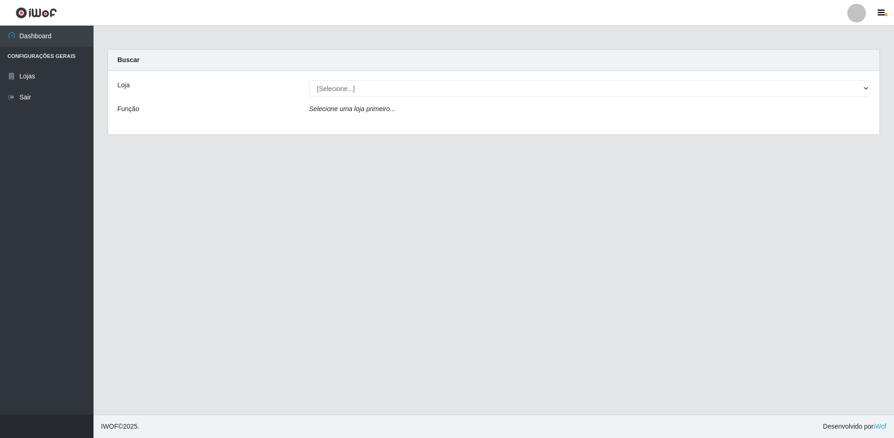
click at [388, 101] on div "Loja [Selecione...] Extrabom - Loja 57 Anchieta Função Selecione uma loja prime…" at bounding box center [493, 103] width 771 height 64
click at [387, 98] on div "Loja [Selecione...] Extrabom - Loja 57 Anchieta Função Selecione uma loja prime…" at bounding box center [493, 103] width 771 height 64
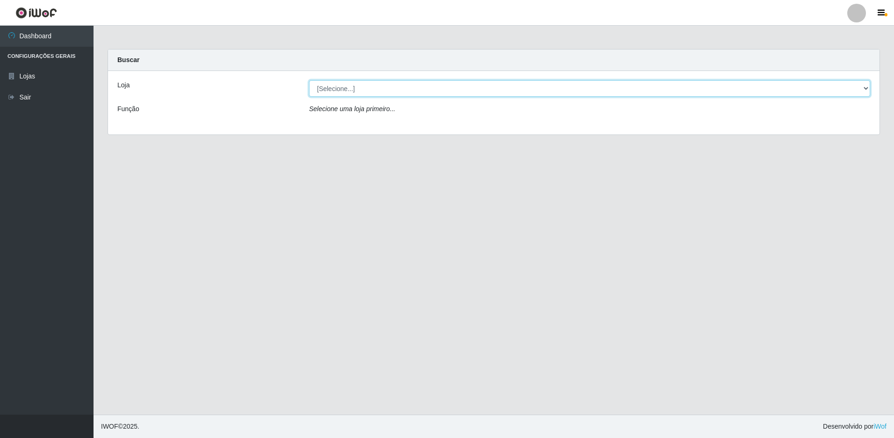
click at [391, 93] on select "[Selecione...] Extrabom - Loja 57 Anchieta" at bounding box center [589, 88] width 561 height 16
select select "470"
click at [309, 80] on select "[Selecione...] Extrabom - Loja 57 Anchieta" at bounding box center [589, 88] width 561 height 16
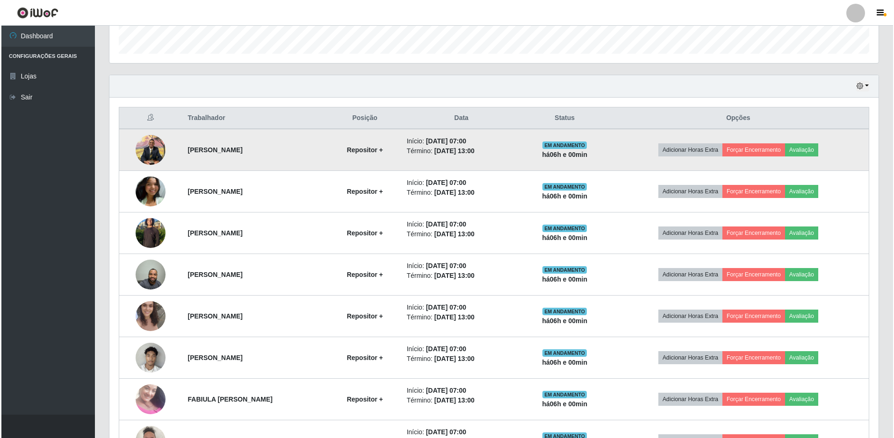
scroll to position [349, 0]
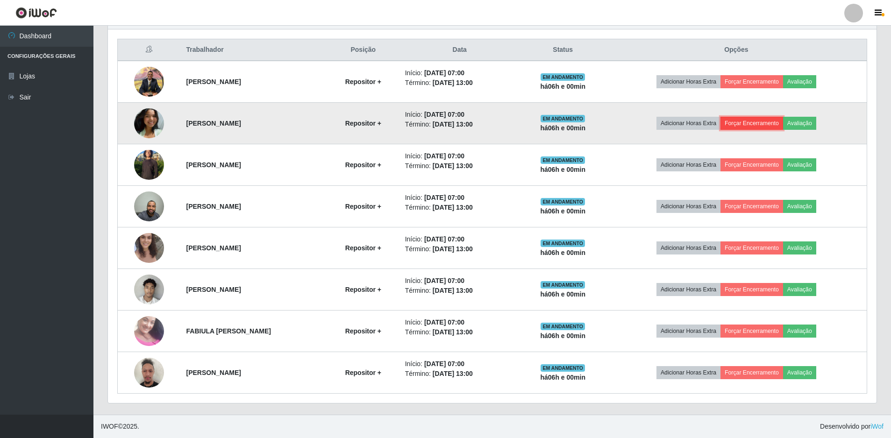
click at [781, 118] on button "Forçar Encerramento" at bounding box center [752, 123] width 63 height 13
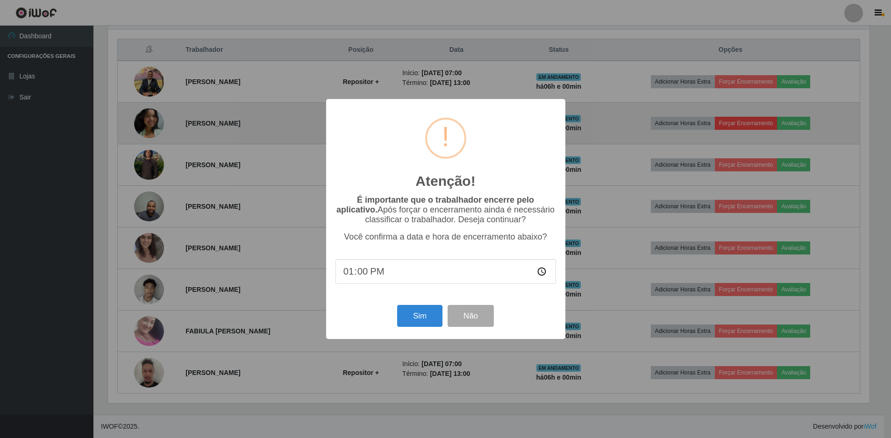
scroll to position [194, 764]
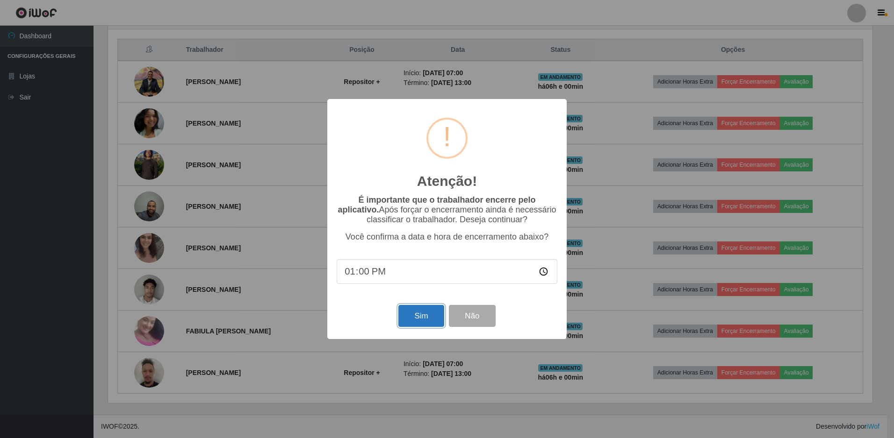
click at [418, 320] on button "Sim" at bounding box center [420, 316] width 45 height 22
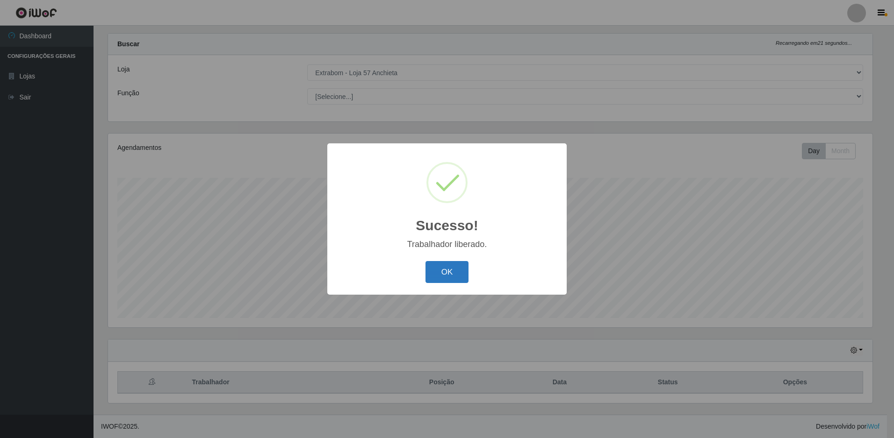
click at [460, 266] on button "OK" at bounding box center [446, 272] width 43 height 22
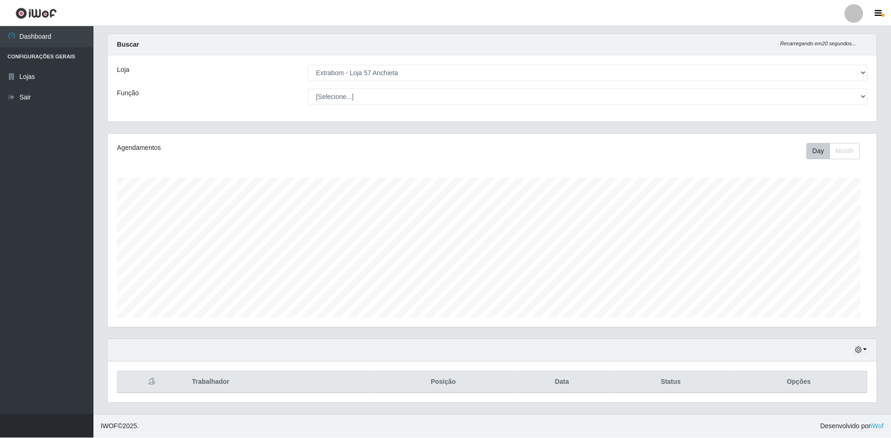
scroll to position [194, 769]
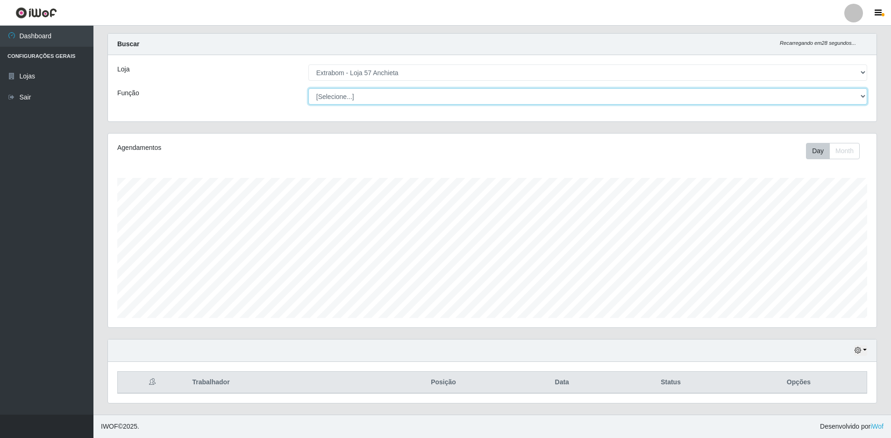
click at [399, 101] on select "[Selecione...] Repositor Repositor + Repositor ++" at bounding box center [588, 96] width 559 height 16
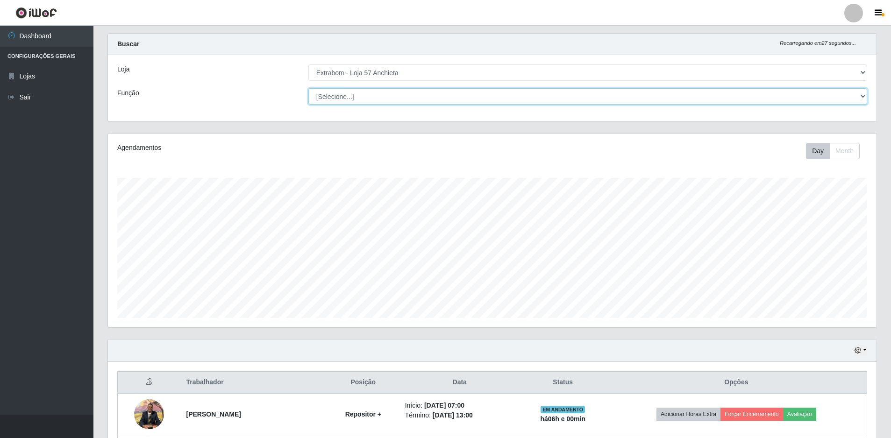
click at [309, 88] on select "[Selecione...] Repositor Repositor + Repositor ++" at bounding box center [588, 96] width 559 height 16
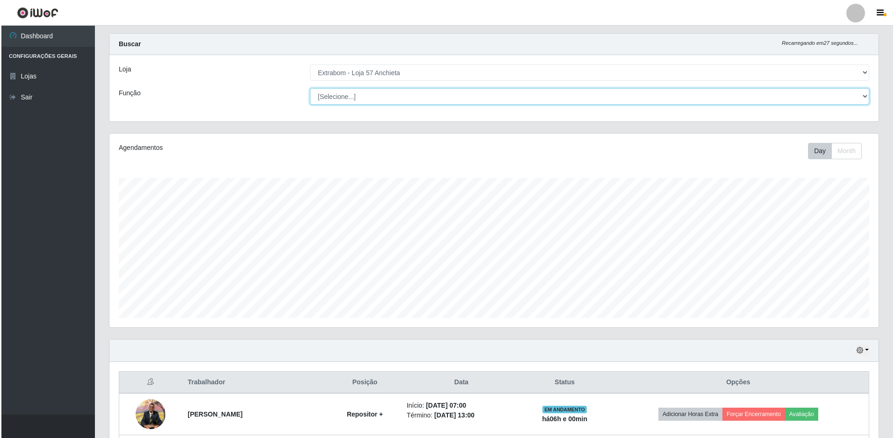
scroll to position [296, 0]
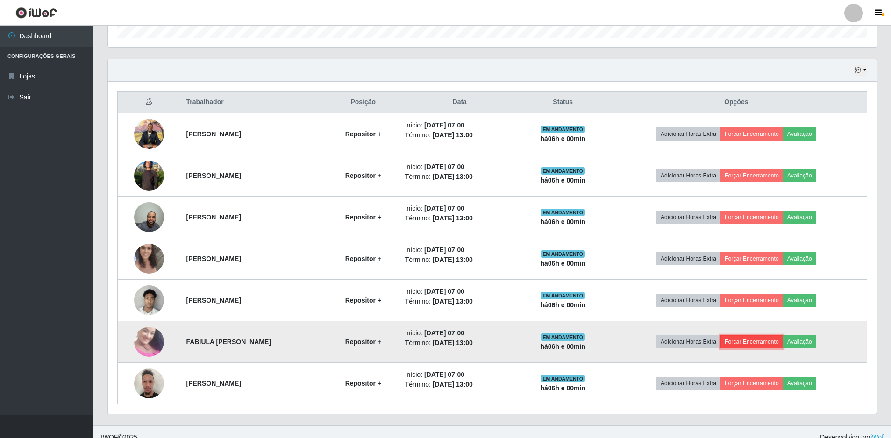
click at [769, 340] on button "Forçar Encerramento" at bounding box center [752, 342] width 63 height 13
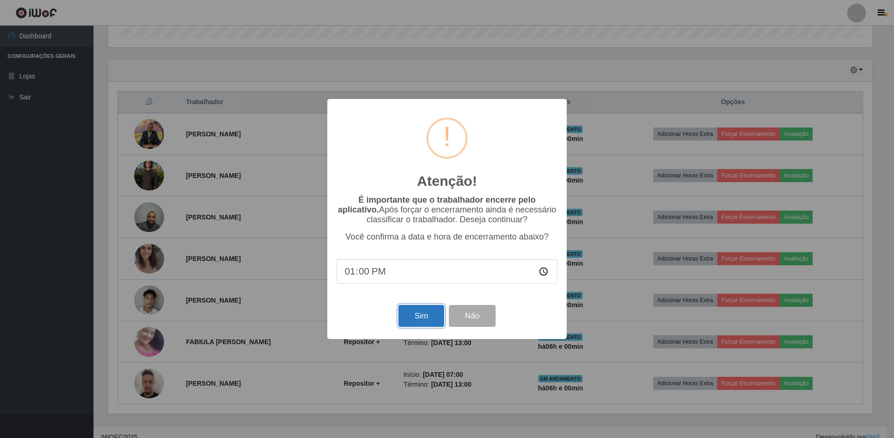
click at [432, 318] on button "Sim" at bounding box center [420, 316] width 45 height 22
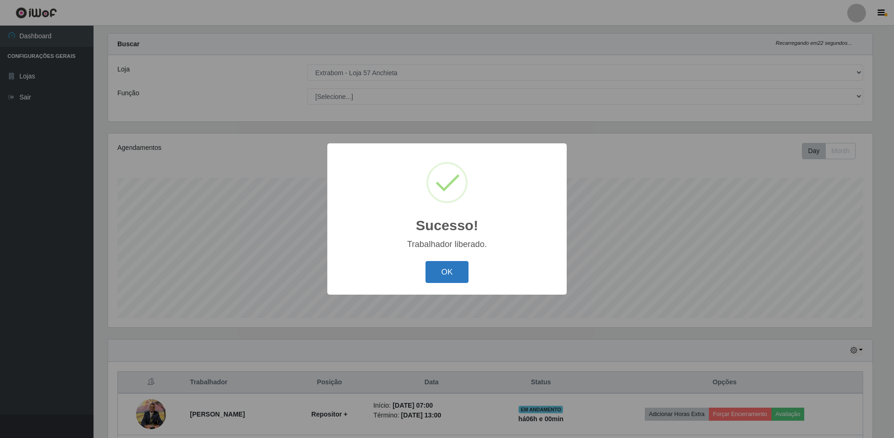
click at [438, 278] on button "OK" at bounding box center [446, 272] width 43 height 22
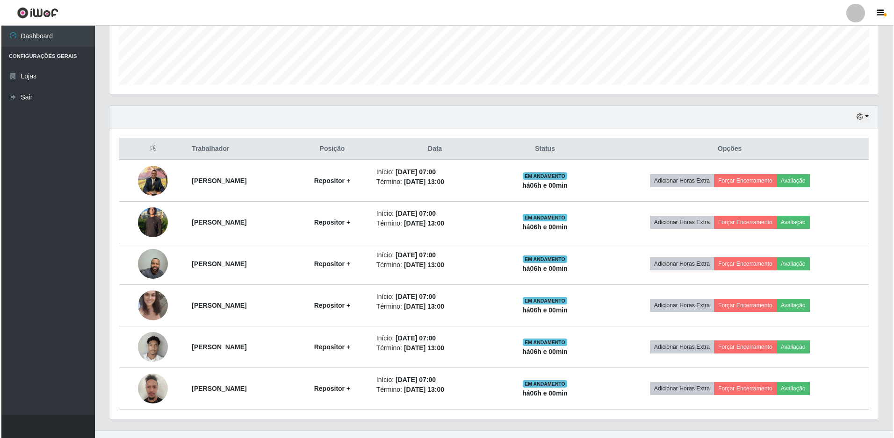
scroll to position [266, 0]
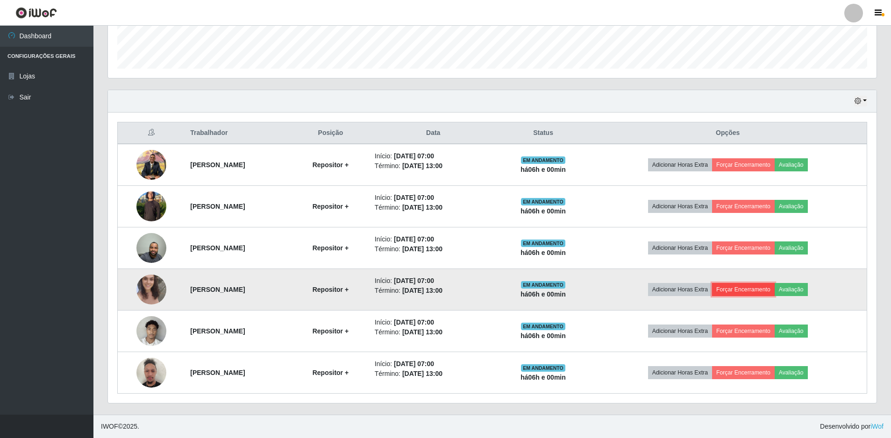
click at [775, 286] on button "Forçar Encerramento" at bounding box center [743, 289] width 63 height 13
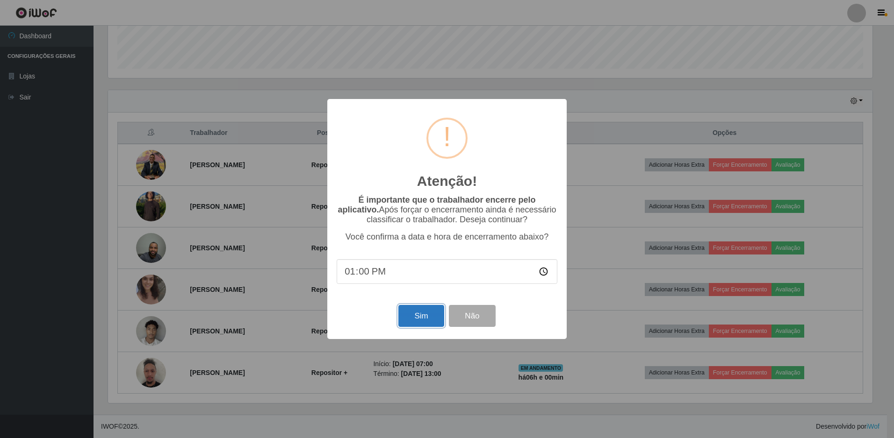
click at [432, 314] on button "Sim" at bounding box center [420, 316] width 45 height 22
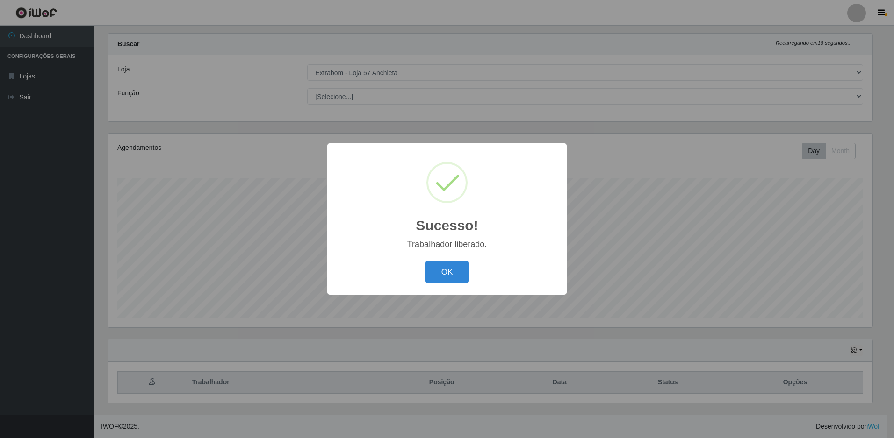
scroll to position [0, 0]
click at [453, 279] on button "OK" at bounding box center [446, 272] width 43 height 22
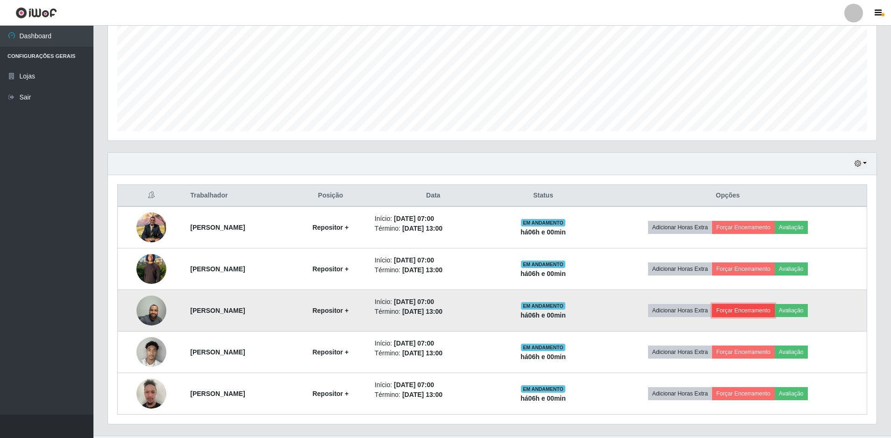
click at [755, 309] on button "Forçar Encerramento" at bounding box center [743, 310] width 63 height 13
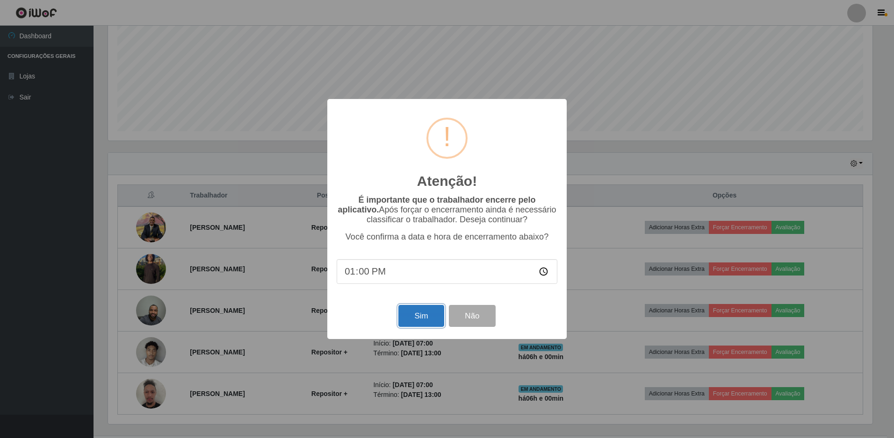
click at [403, 326] on button "Sim" at bounding box center [420, 316] width 45 height 22
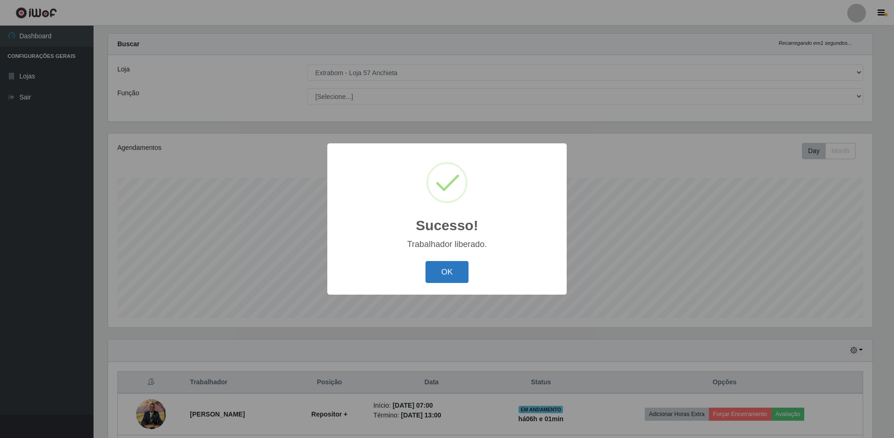
click at [447, 263] on button "OK" at bounding box center [446, 272] width 43 height 22
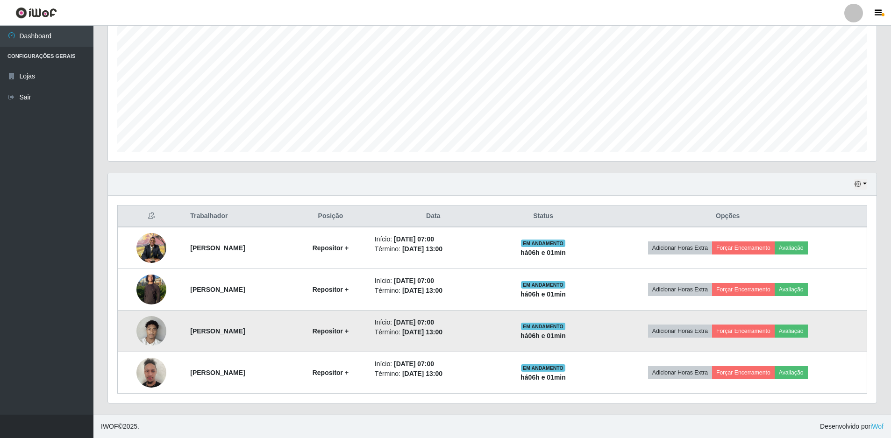
click at [762, 342] on td "Adicionar Horas Extra Forçar Encerramento Avaliação" at bounding box center [728, 332] width 278 height 42
click at [757, 328] on button "Forçar Encerramento" at bounding box center [743, 331] width 63 height 13
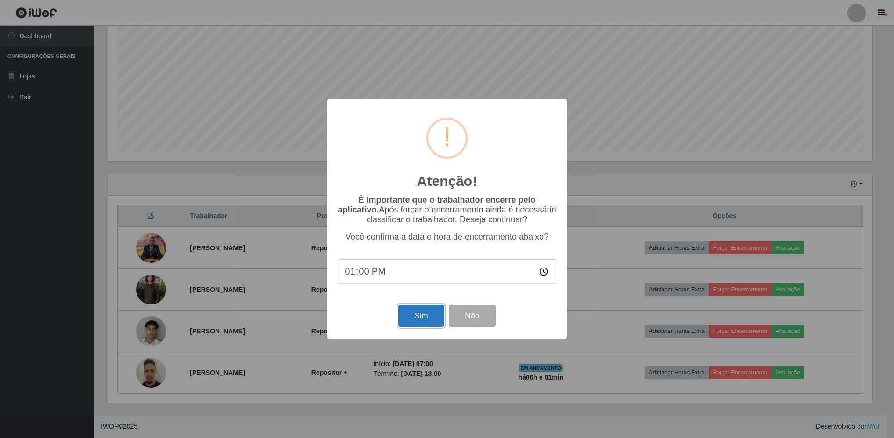
click at [425, 318] on button "Sim" at bounding box center [420, 316] width 45 height 22
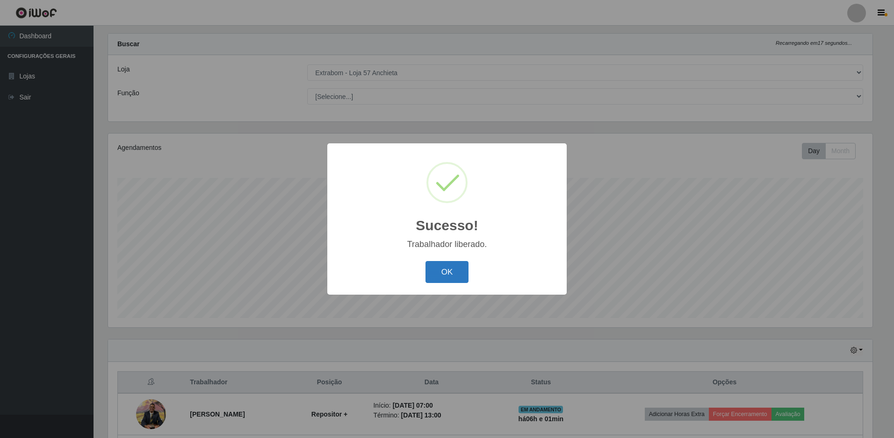
click at [437, 271] on button "OK" at bounding box center [446, 272] width 43 height 22
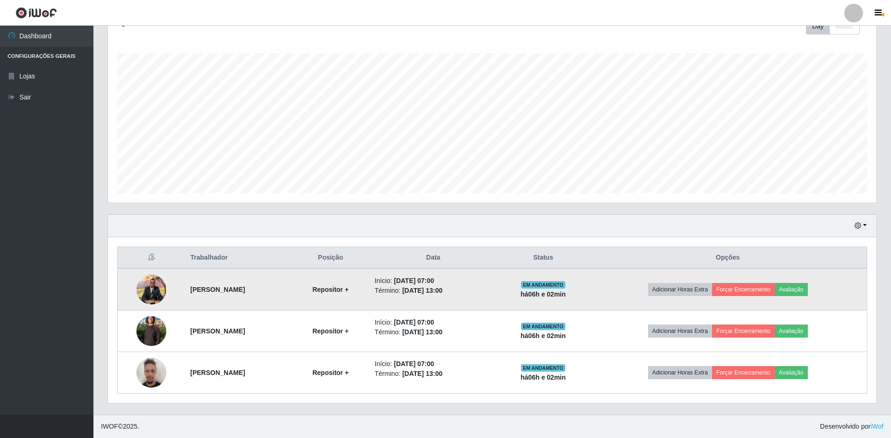
click at [767, 277] on td "Adicionar Horas Extra Forçar Encerramento Avaliação" at bounding box center [728, 290] width 278 height 42
click at [750, 288] on button "Forçar Encerramento" at bounding box center [743, 289] width 63 height 13
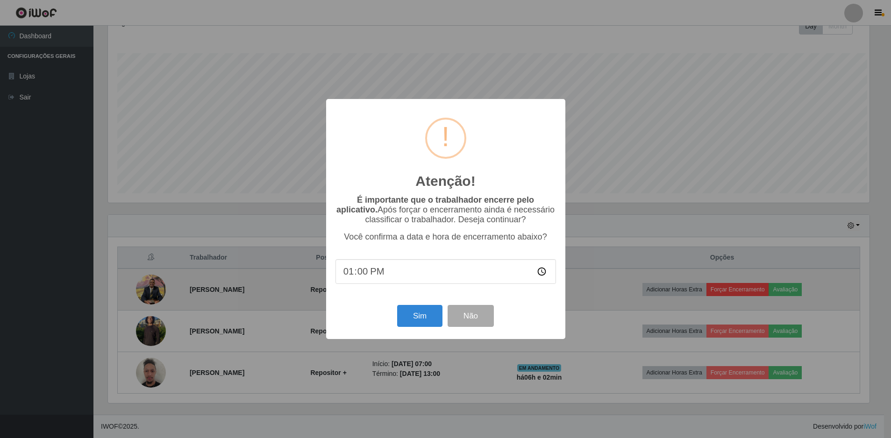
scroll to position [194, 764]
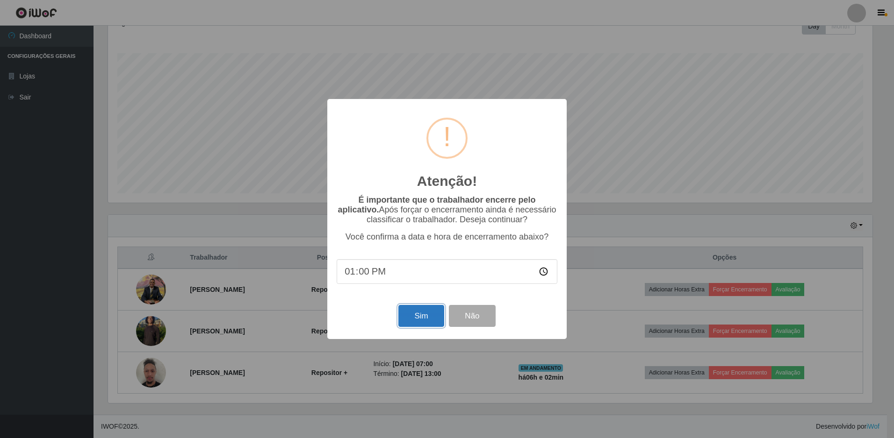
click at [421, 322] on button "Sim" at bounding box center [420, 316] width 45 height 22
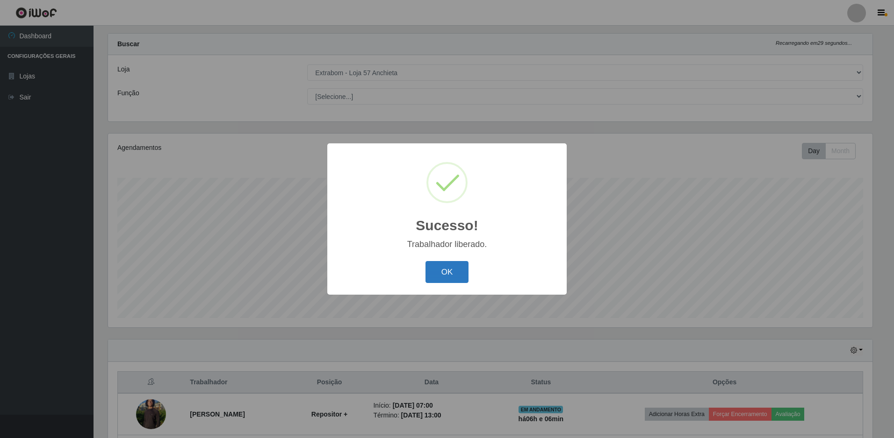
click at [448, 276] on button "OK" at bounding box center [446, 272] width 43 height 22
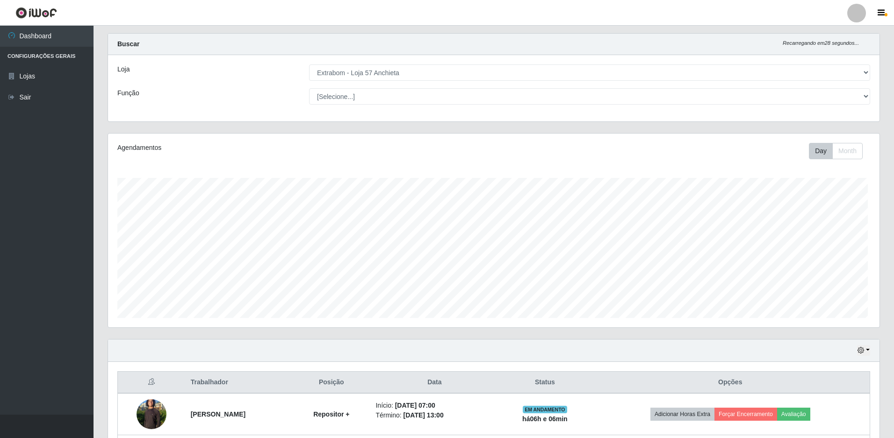
scroll to position [194, 769]
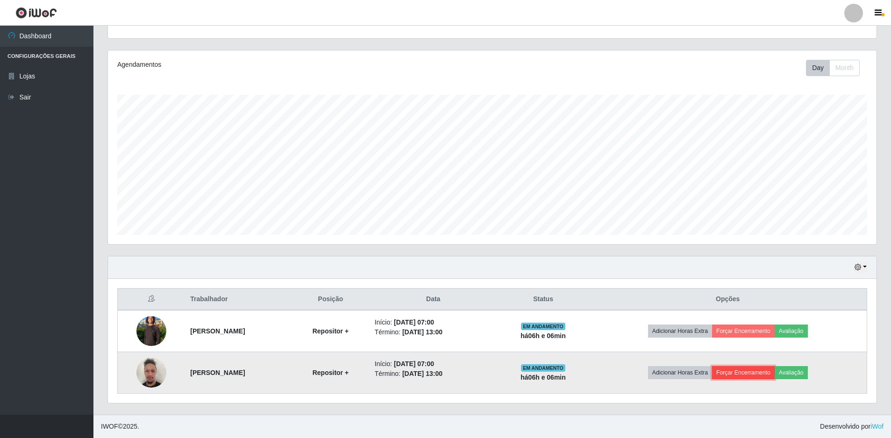
click at [763, 375] on button "Forçar Encerramento" at bounding box center [743, 373] width 63 height 13
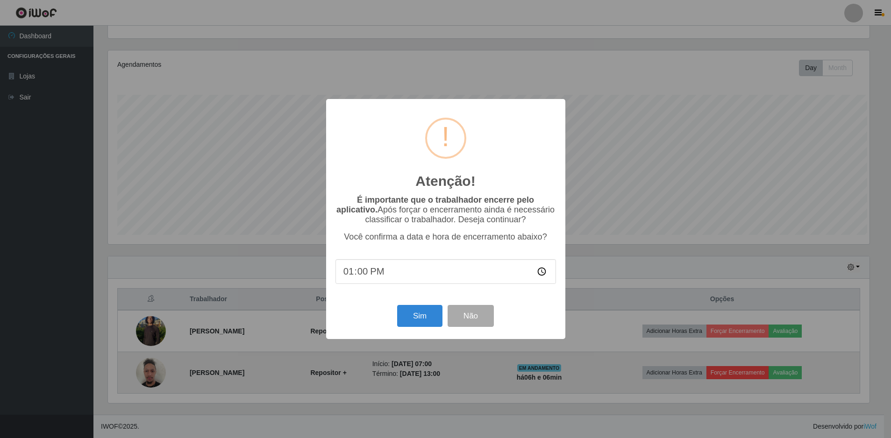
scroll to position [194, 764]
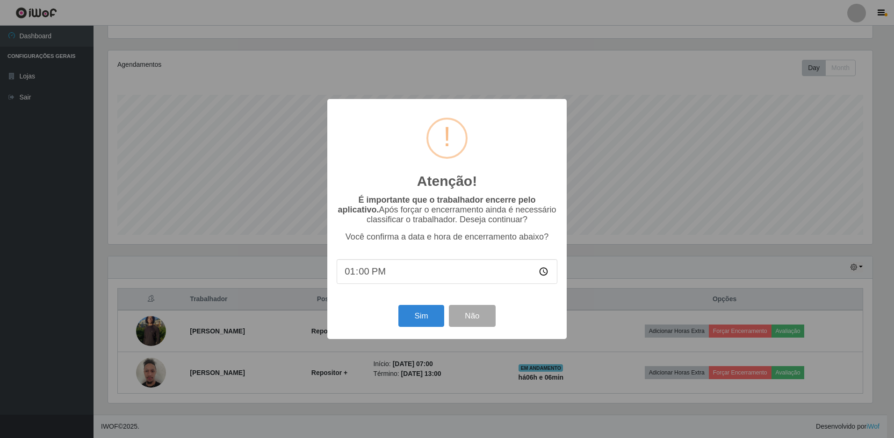
type input "13:05"
click at [419, 315] on button "Sim" at bounding box center [420, 316] width 45 height 22
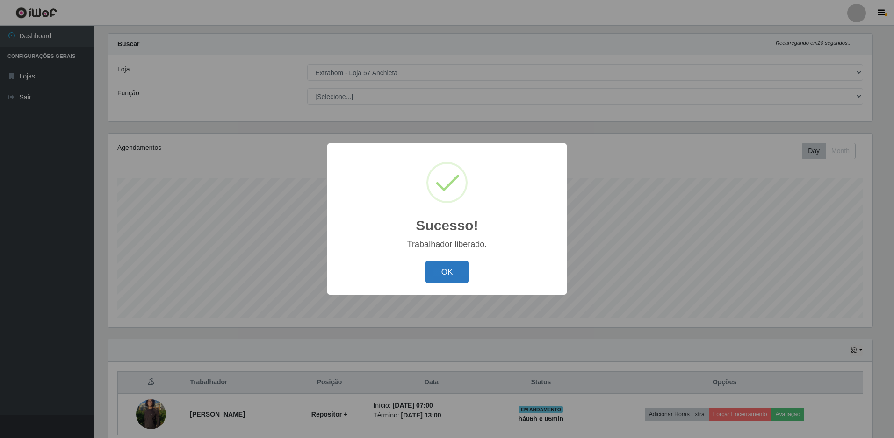
click at [437, 264] on button "OK" at bounding box center [446, 272] width 43 height 22
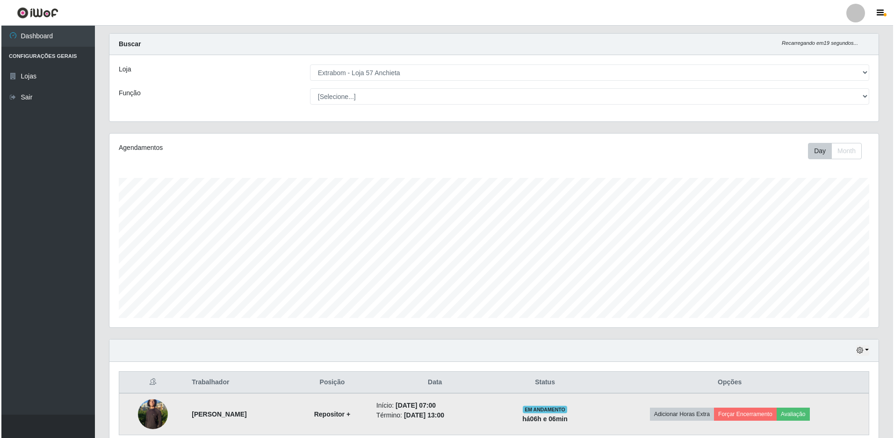
scroll to position [57, 0]
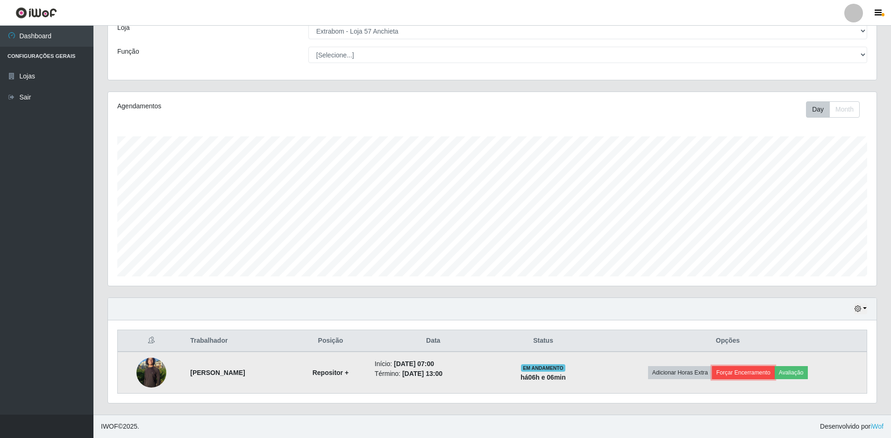
click at [753, 367] on button "Forçar Encerramento" at bounding box center [743, 373] width 63 height 13
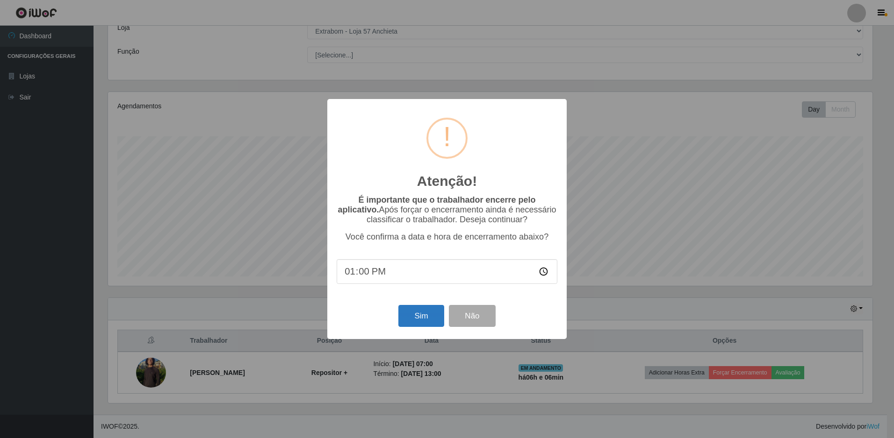
type input "13:05"
click at [431, 327] on button "Sim" at bounding box center [420, 316] width 45 height 22
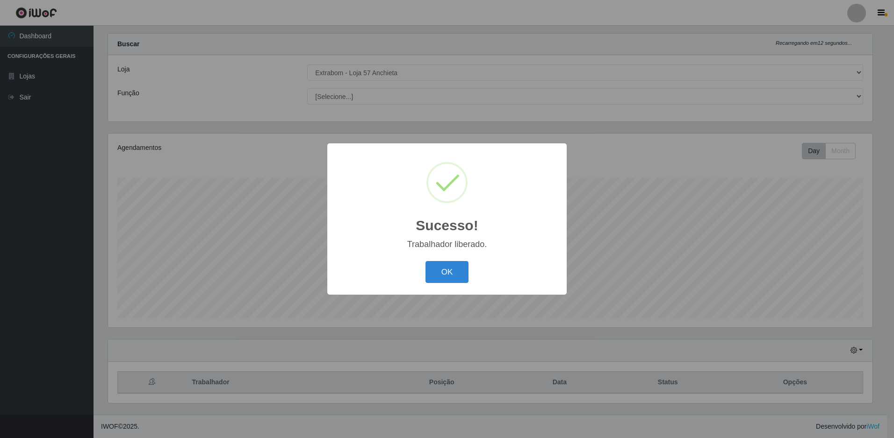
click at [469, 281] on div "OK Cancel" at bounding box center [447, 272] width 221 height 27
click at [453, 273] on button "OK" at bounding box center [446, 272] width 43 height 22
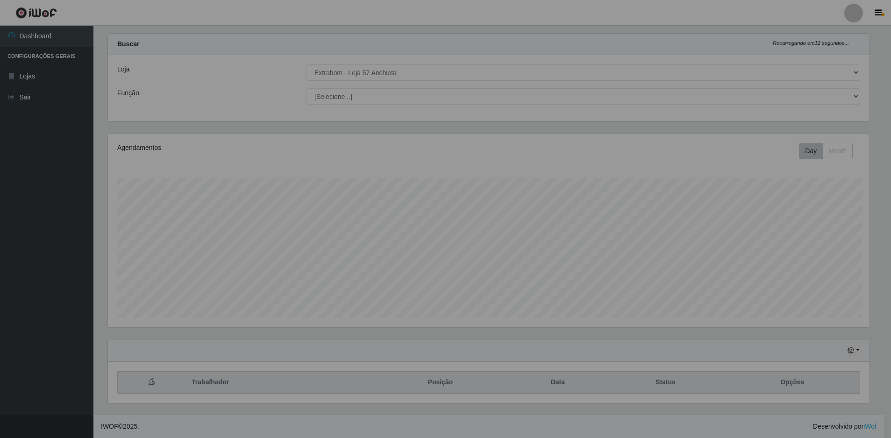
scroll to position [194, 769]
